Goal: Find specific page/section: Find specific page/section

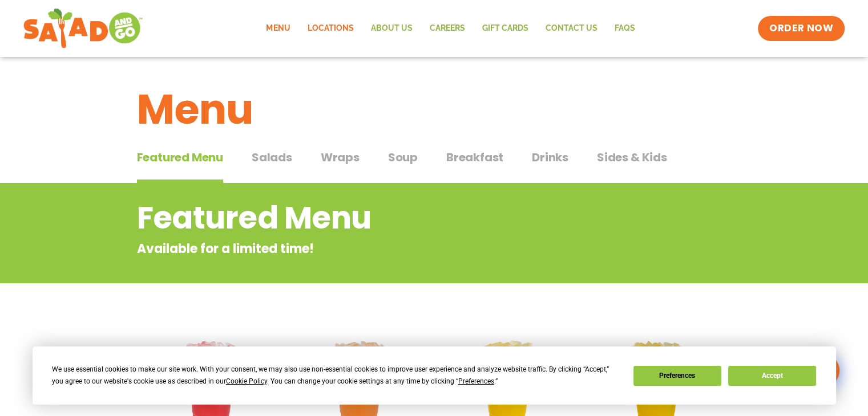
click at [347, 26] on link "Locations" at bounding box center [329, 28] width 63 height 26
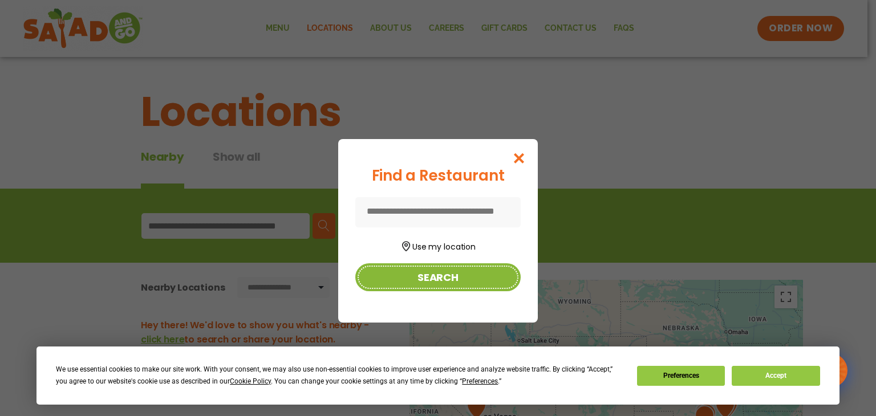
click at [436, 277] on button "Search" at bounding box center [437, 278] width 165 height 28
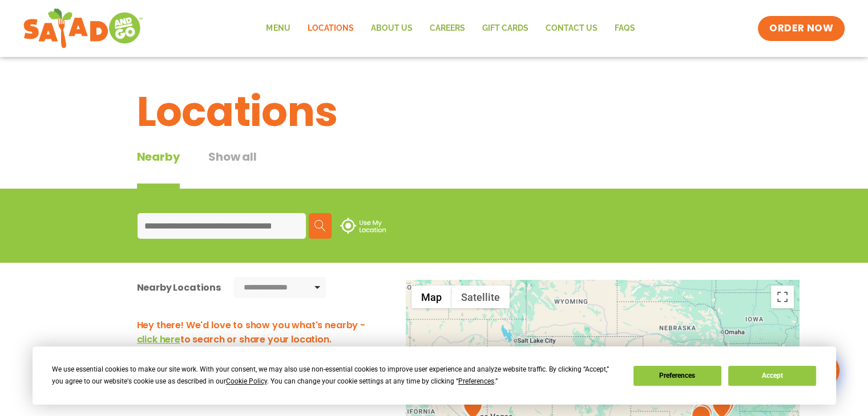
click at [175, 224] on input at bounding box center [221, 226] width 168 height 26
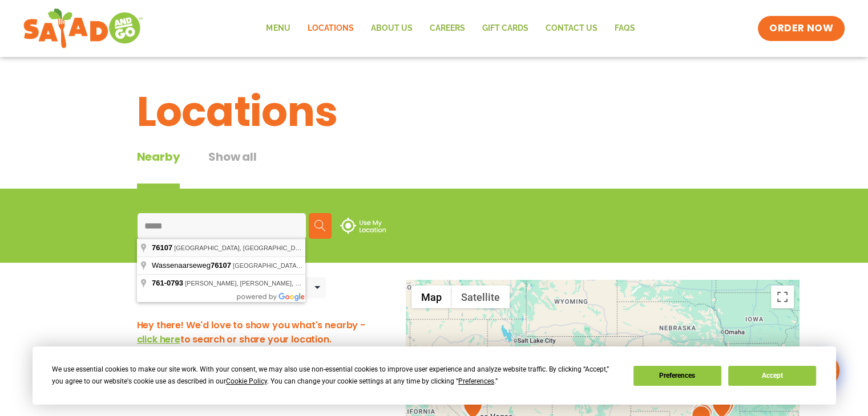
type input "**********"
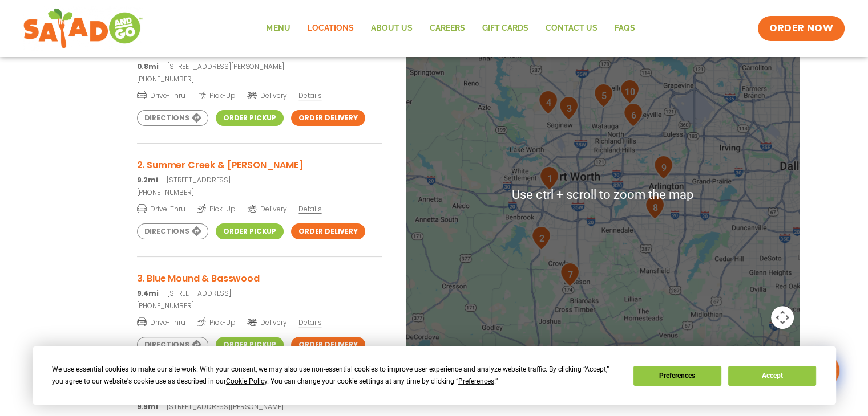
scroll to position [192, 0]
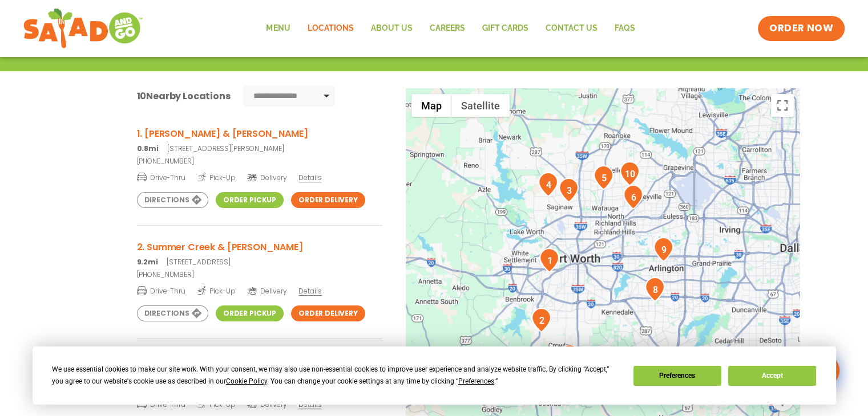
click at [261, 197] on link "Order Pickup" at bounding box center [250, 200] width 68 height 16
